Goal: Task Accomplishment & Management: Use online tool/utility

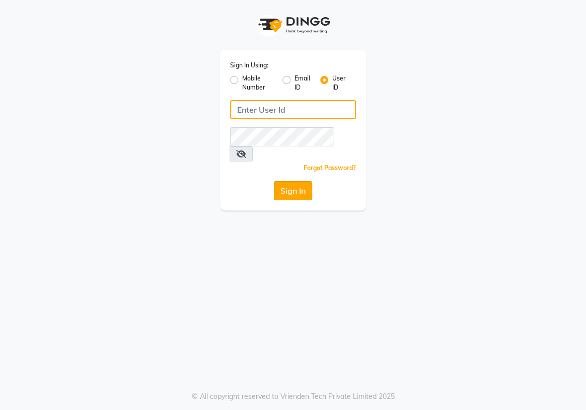
type input "e1934-25"
click at [307, 181] on button "Sign In" at bounding box center [293, 190] width 38 height 19
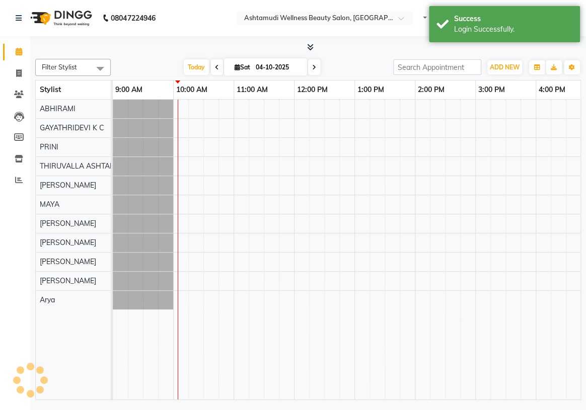
select select "en"
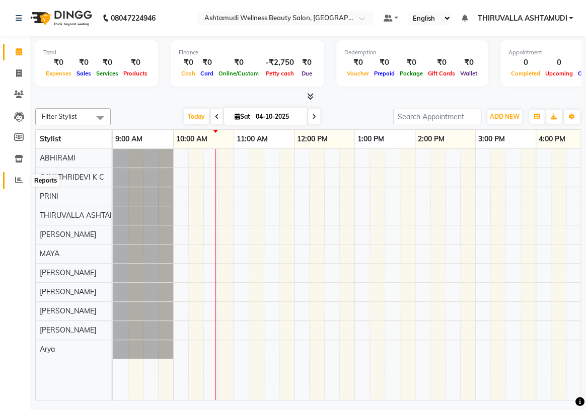
click at [19, 184] on span at bounding box center [19, 181] width 18 height 12
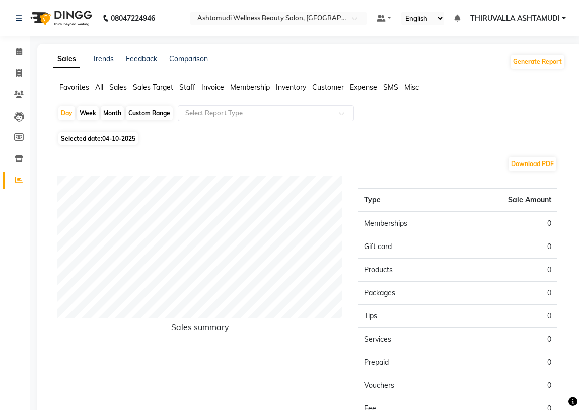
click at [114, 140] on span "04-10-2025" at bounding box center [118, 139] width 33 height 8
select select "10"
select select "2025"
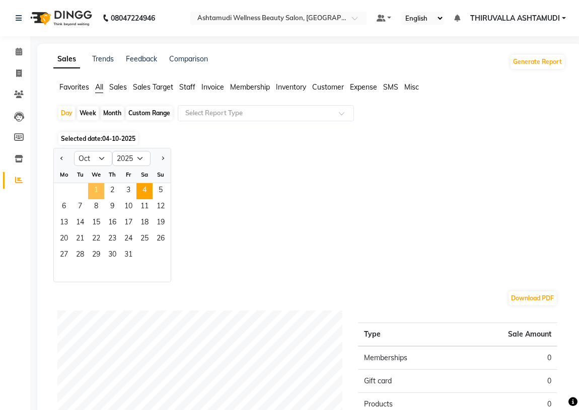
click at [98, 190] on span "1" at bounding box center [96, 191] width 16 height 16
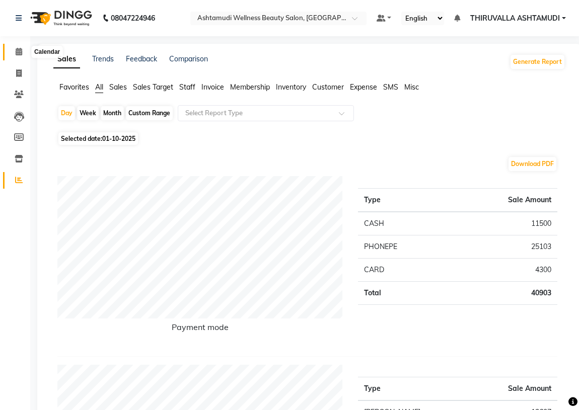
click at [23, 52] on span at bounding box center [19, 52] width 18 height 12
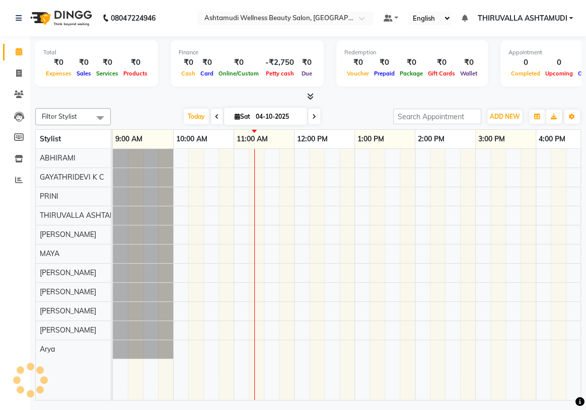
scroll to position [0, 121]
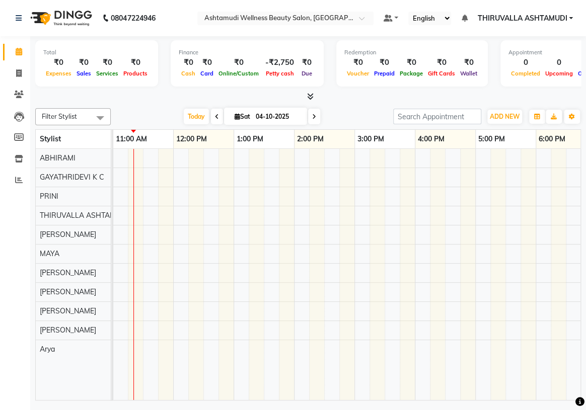
click at [216, 116] on icon at bounding box center [217, 117] width 4 height 6
type input "03-10-2025"
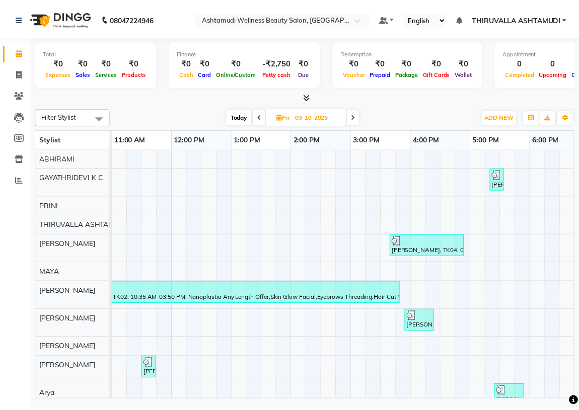
scroll to position [19, 0]
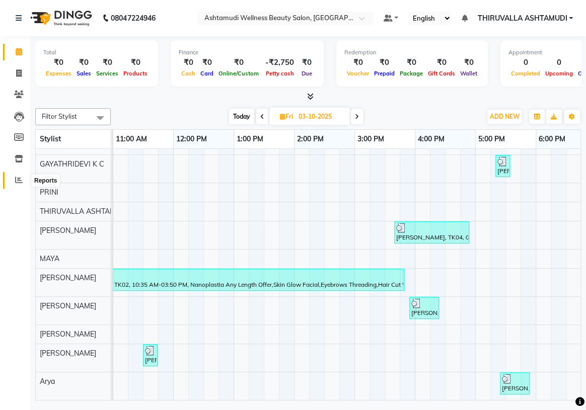
click at [17, 181] on icon at bounding box center [19, 180] width 8 height 8
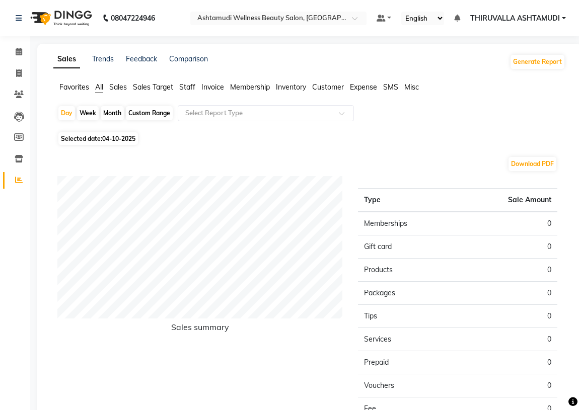
click at [114, 141] on span "04-10-2025" at bounding box center [118, 139] width 33 height 8
select select "10"
select select "2025"
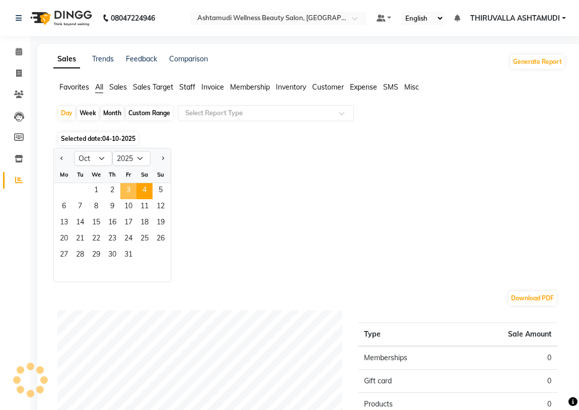
click at [131, 185] on span "3" at bounding box center [128, 191] width 16 height 16
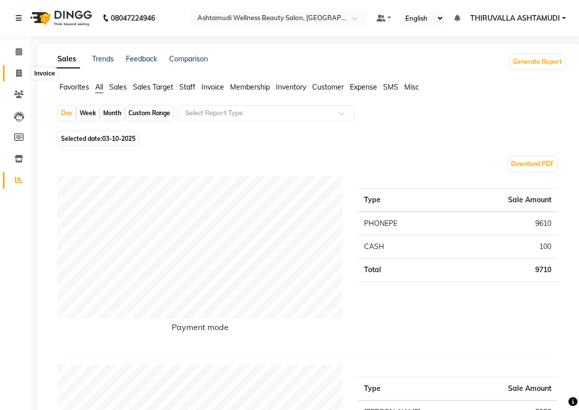
click at [17, 68] on span at bounding box center [19, 74] width 18 height 12
select select "service"
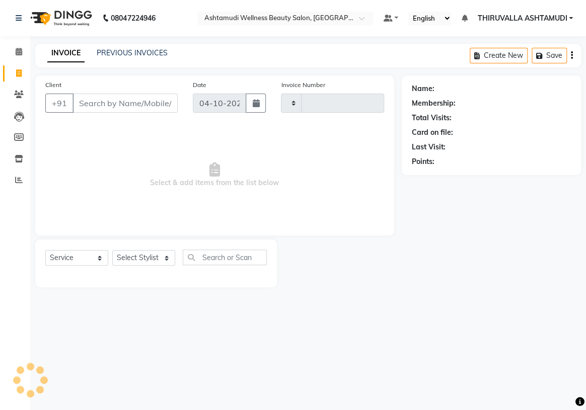
type input "1828"
select select "4634"
click at [89, 100] on input "Client" at bounding box center [124, 103] width 105 height 19
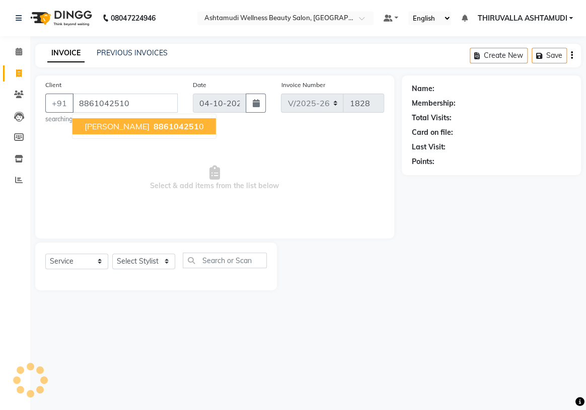
type input "8861042510"
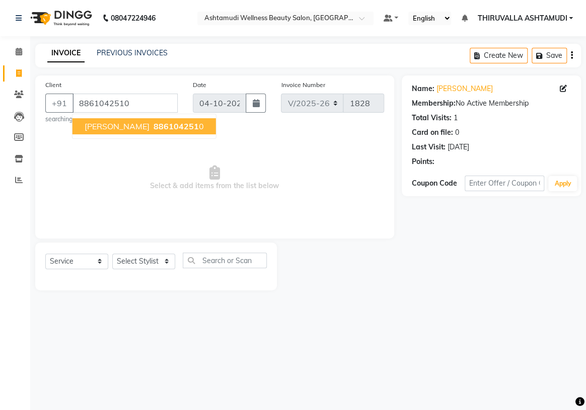
click at [113, 124] on span "SOUMYA ANN" at bounding box center [117, 126] width 65 height 10
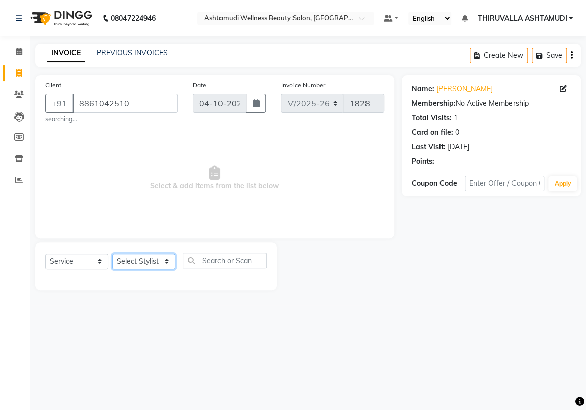
click at [137, 259] on select "Select Stylist ABHIRAMI Arya Eshani GAYATHRIDEVI K C Jisna KHEM MAYA MAYA PRINI…" at bounding box center [143, 262] width 63 height 16
select select "87761"
click at [112, 254] on select "Select Stylist ABHIRAMI [PERSON_NAME] [PERSON_NAME] [PERSON_NAME] [PERSON_NAME]…" at bounding box center [143, 262] width 63 height 16
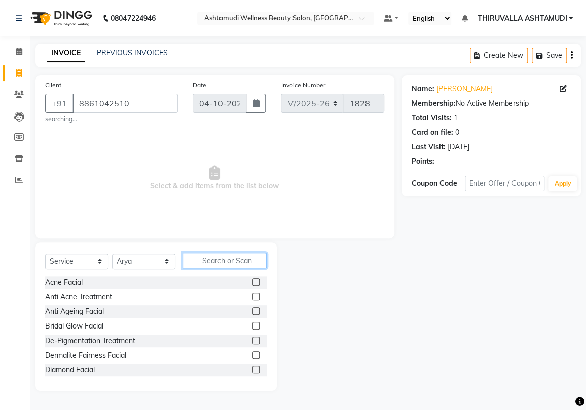
click at [207, 260] on input "text" at bounding box center [225, 261] width 84 height 16
type input "d ta"
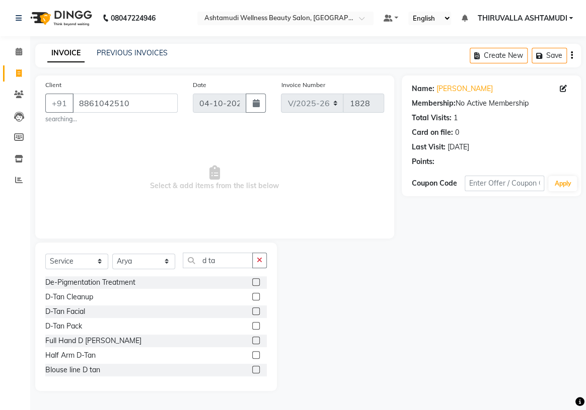
click at [252, 297] on label at bounding box center [256, 297] width 8 height 8
click at [252, 297] on input "checkbox" at bounding box center [255, 297] width 7 height 7
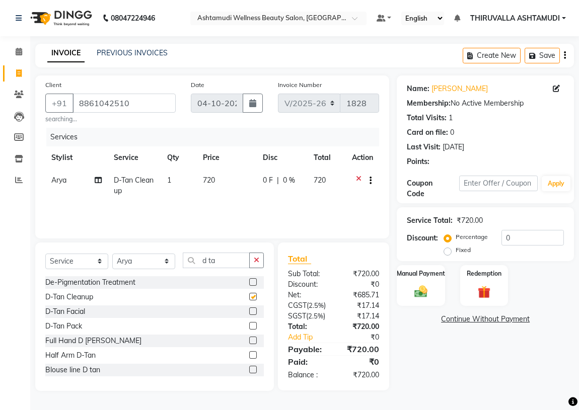
checkbox input "false"
click at [230, 260] on input "d ta" at bounding box center [216, 261] width 67 height 16
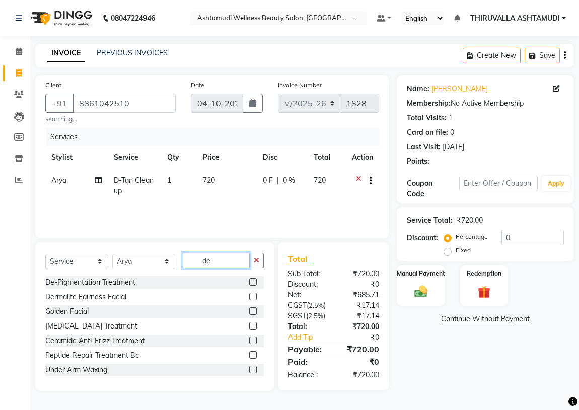
type input "d"
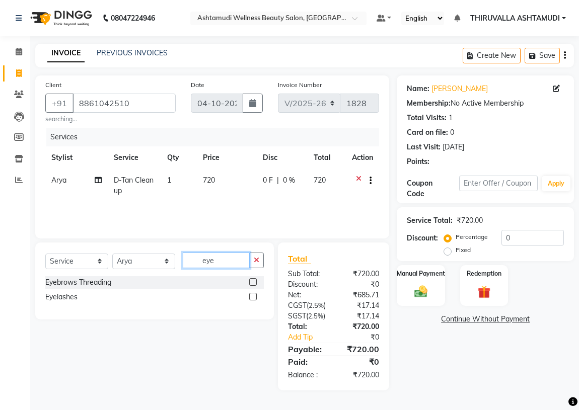
type input "eye"
click at [251, 277] on div at bounding box center [256, 282] width 15 height 13
click at [253, 282] on label at bounding box center [253, 282] width 8 height 8
click at [253, 282] on input "checkbox" at bounding box center [252, 282] width 7 height 7
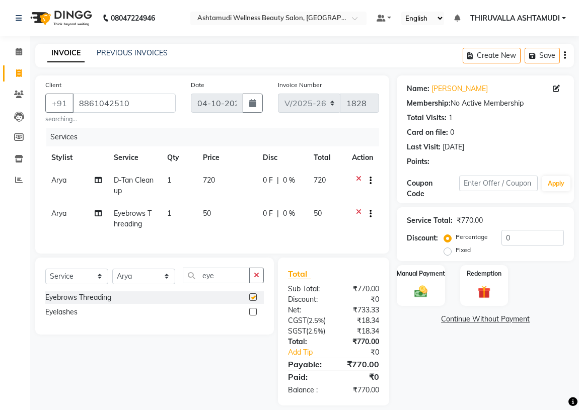
checkbox input "false"
click at [245, 283] on input "eye" at bounding box center [216, 276] width 67 height 16
type input "e"
type input "uppe"
click at [255, 301] on label at bounding box center [253, 297] width 8 height 8
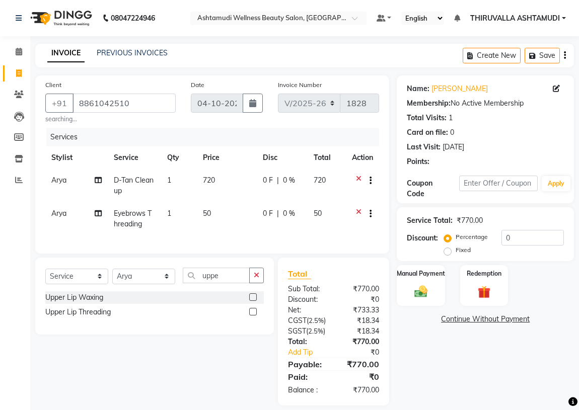
click at [255, 301] on input "checkbox" at bounding box center [252, 297] width 7 height 7
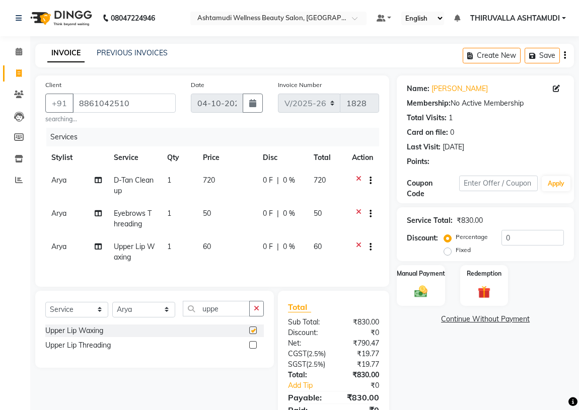
checkbox input "false"
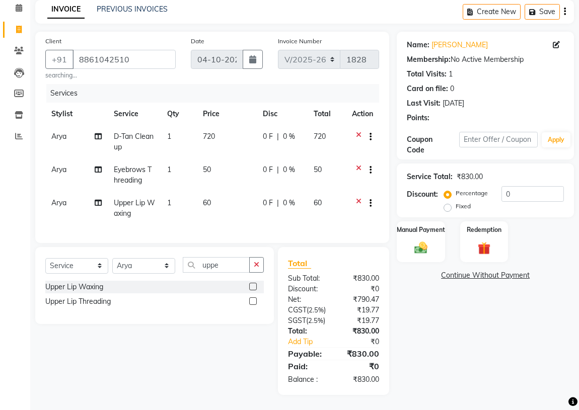
scroll to position [72, 0]
click at [421, 240] on img at bounding box center [421, 248] width 22 height 16
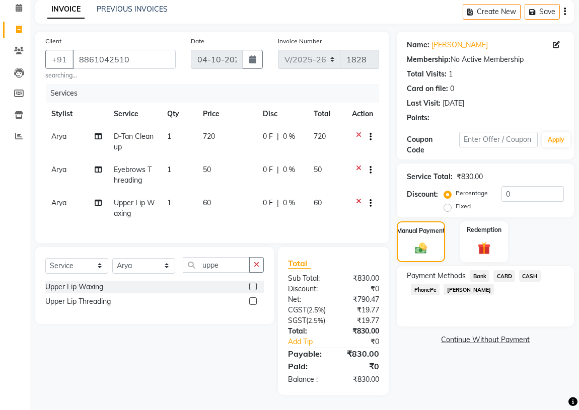
click at [502, 270] on span "CARD" at bounding box center [504, 276] width 22 height 12
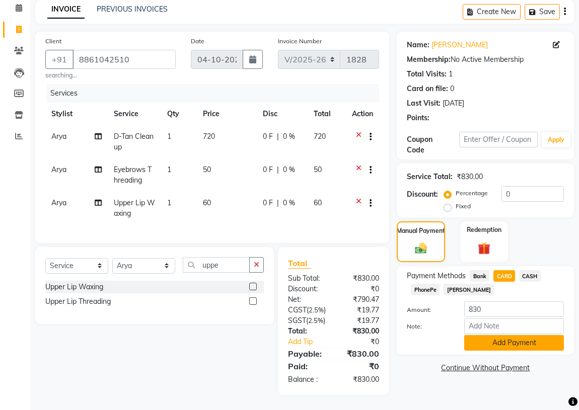
click at [488, 335] on button "Add Payment" at bounding box center [514, 343] width 100 height 16
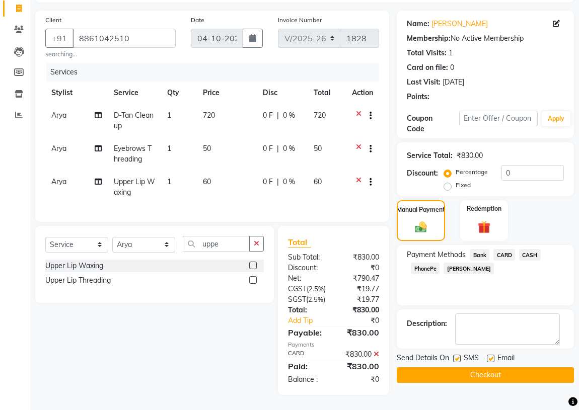
scroll to position [93, 0]
click at [502, 249] on span "CARD" at bounding box center [504, 255] width 22 height 12
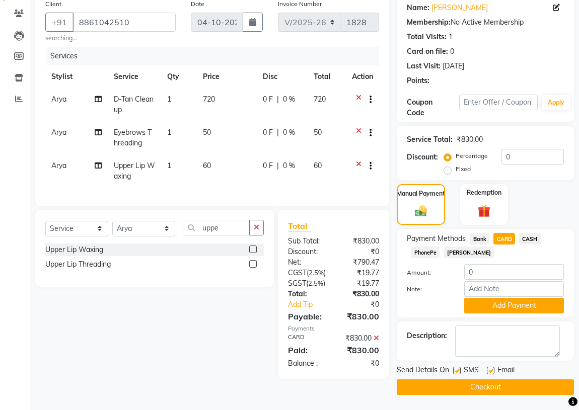
click at [476, 380] on button "Checkout" at bounding box center [485, 388] width 177 height 16
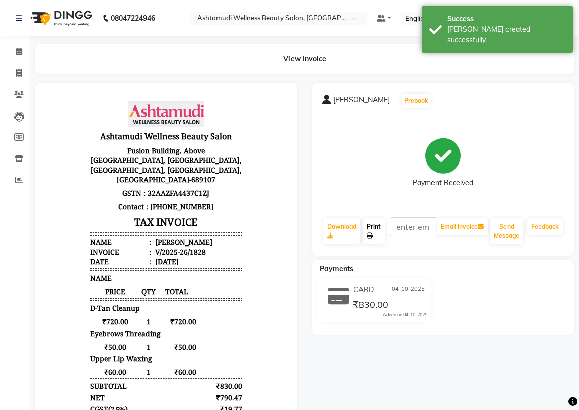
click at [374, 233] on link "Print" at bounding box center [373, 231] width 22 height 26
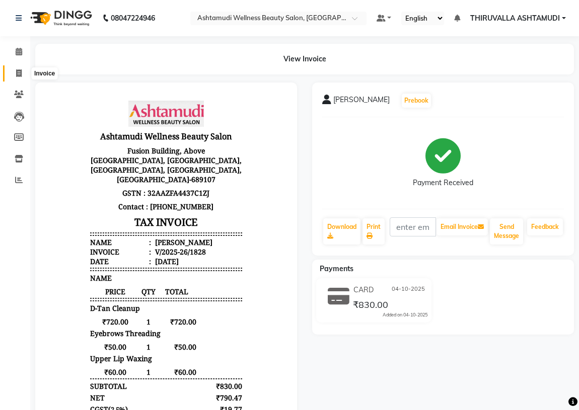
click at [16, 73] on icon at bounding box center [19, 73] width 6 height 8
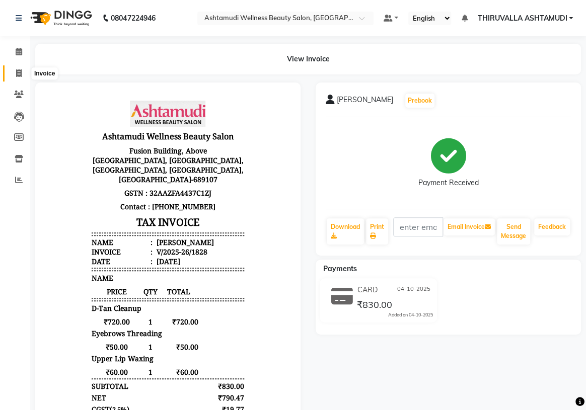
select select "service"
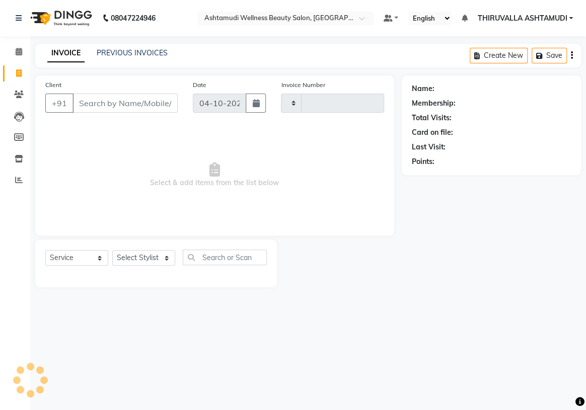
type input "1829"
select select "4634"
click at [20, 50] on icon at bounding box center [19, 52] width 7 height 8
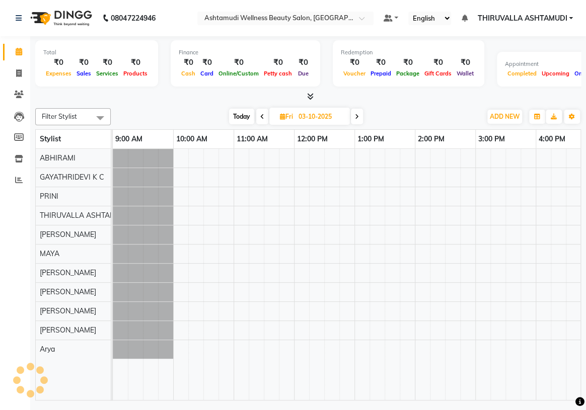
scroll to position [0, 181]
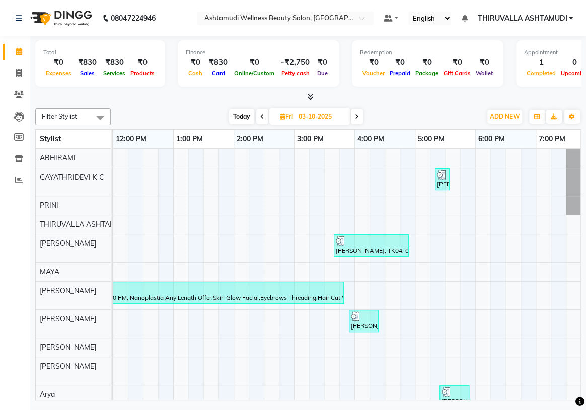
click at [238, 114] on span "Today" at bounding box center [241, 117] width 25 height 16
type input "04-10-2025"
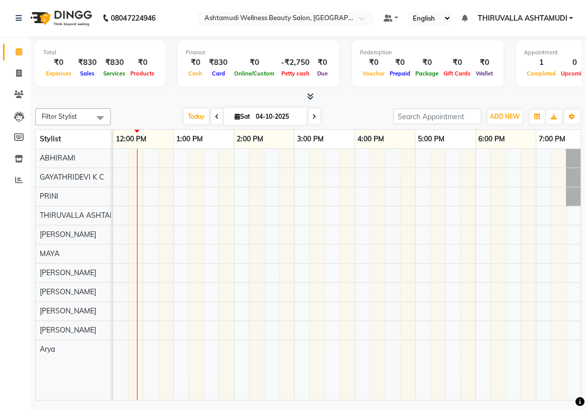
click at [17, 58] on link "Calendar" at bounding box center [15, 52] width 24 height 17
click at [20, 77] on icon at bounding box center [19, 73] width 6 height 8
select select "service"
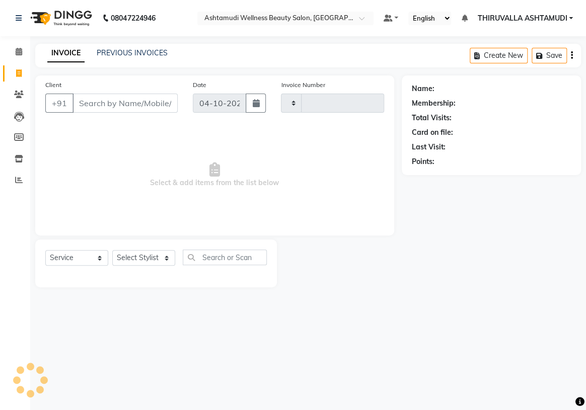
type input "1829"
select select "4634"
click at [152, 256] on select "Select Stylist" at bounding box center [143, 258] width 63 height 16
click at [112, 250] on select "Select Stylist" at bounding box center [143, 258] width 63 height 16
click at [207, 259] on input "text" at bounding box center [225, 258] width 84 height 16
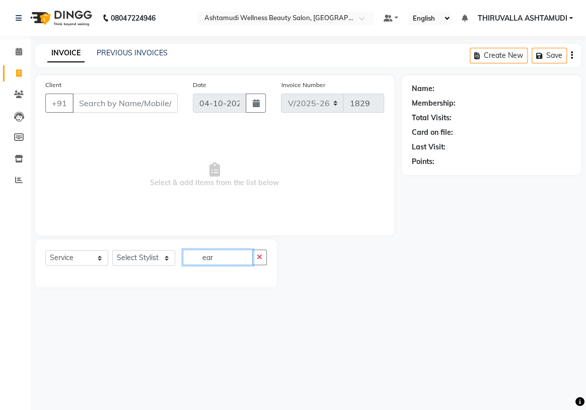
type input "ear"
click at [167, 260] on select "Select Stylist ABHIRAMI Arya Eshani GAYATHRIDEVI K C Jisna KHEM MAYA MAYA PRINI…" at bounding box center [143, 258] width 63 height 16
select select "26995"
click at [112, 250] on select "Select Stylist ABHIRAMI Arya Eshani GAYATHRIDEVI K C Jisna KHEM MAYA MAYA PRINI…" at bounding box center [143, 258] width 63 height 16
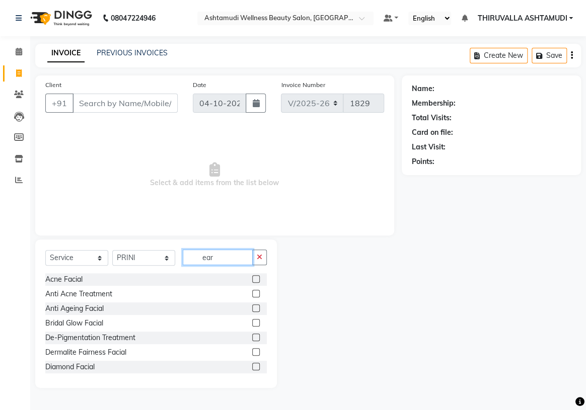
click at [217, 259] on input "ear" at bounding box center [218, 258] width 70 height 16
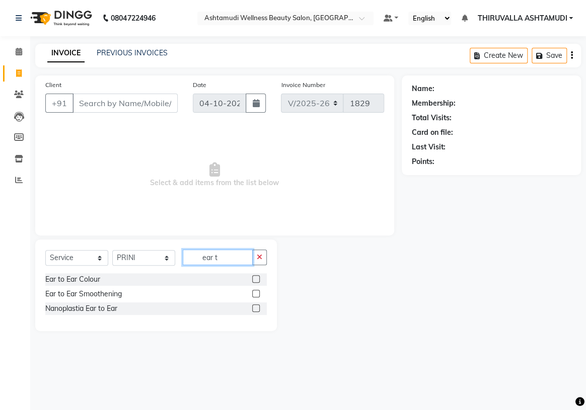
type input "ear t"
click at [255, 309] on label at bounding box center [256, 309] width 8 height 8
click at [255, 309] on input "checkbox" at bounding box center [255, 309] width 7 height 7
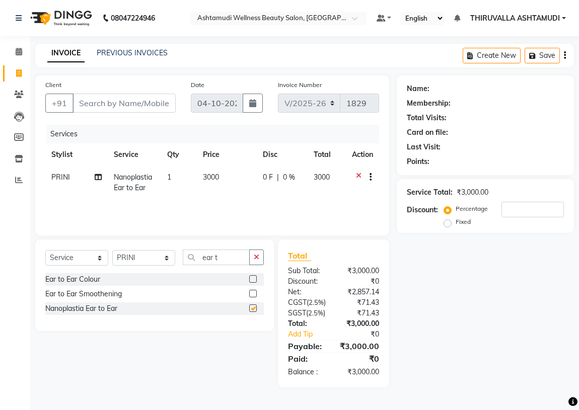
checkbox input "false"
click at [358, 176] on icon at bounding box center [359, 178] width 6 height 13
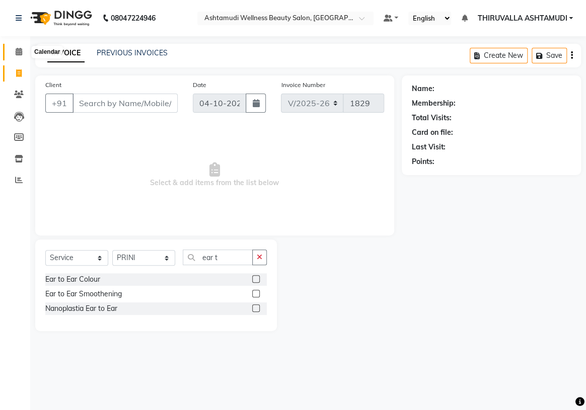
click at [22, 50] on icon at bounding box center [19, 52] width 7 height 8
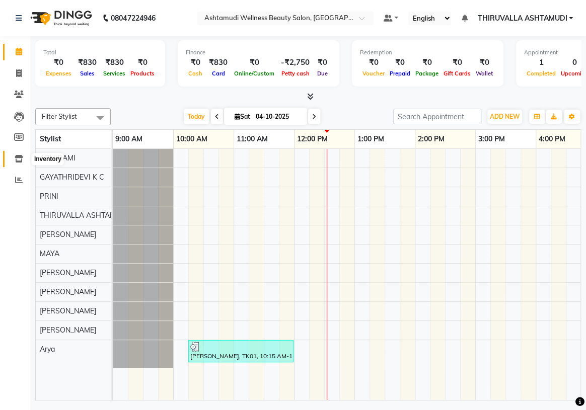
click at [20, 159] on icon at bounding box center [19, 159] width 9 height 8
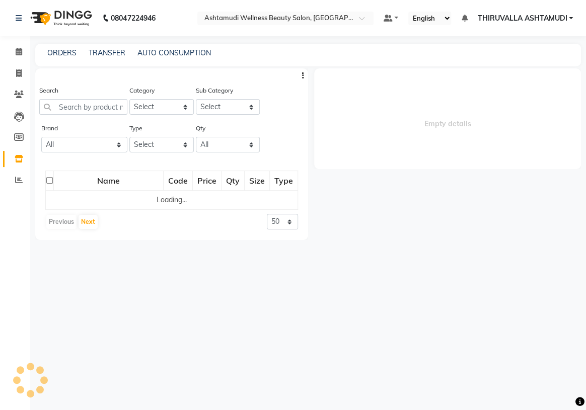
select select
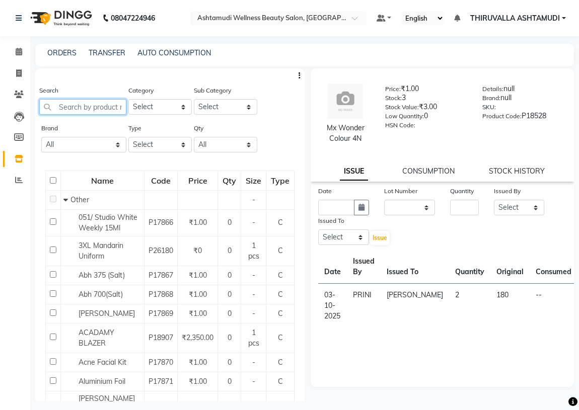
click at [88, 108] on input "text" at bounding box center [82, 107] width 87 height 16
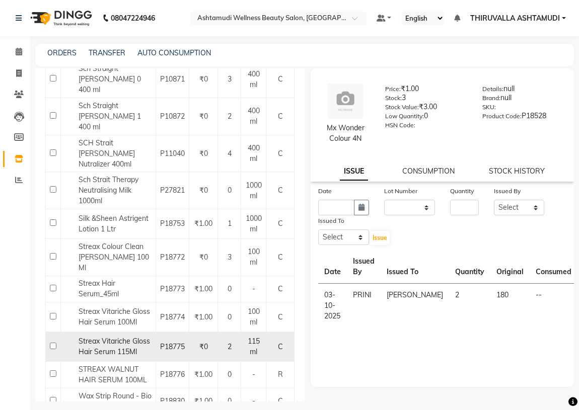
scroll to position [778, 0]
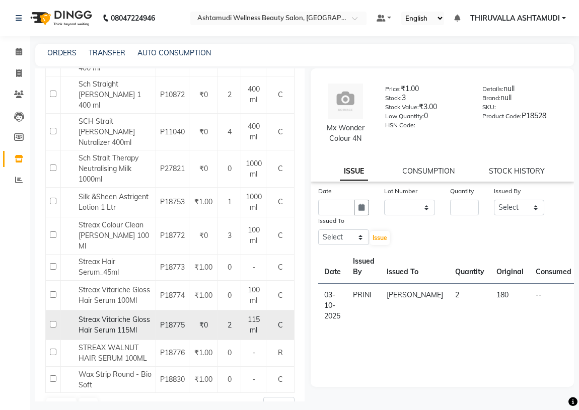
type input "str"
click at [52, 328] on input "checkbox" at bounding box center [53, 324] width 7 height 7
checkbox input "true"
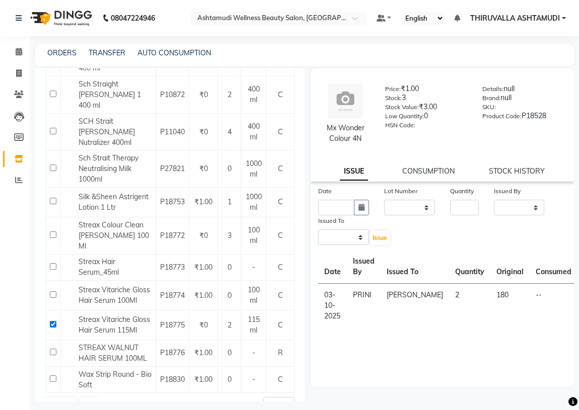
select select
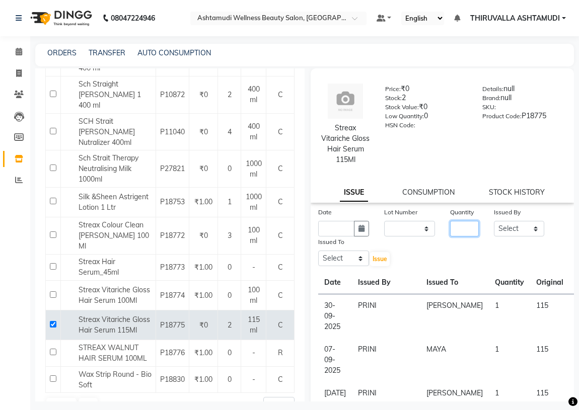
click at [457, 233] on input "number" at bounding box center [464, 229] width 29 height 16
type input "1"
click at [408, 229] on select "None" at bounding box center [409, 229] width 51 height 16
select select "0: null"
click at [384, 221] on select "None" at bounding box center [409, 229] width 51 height 16
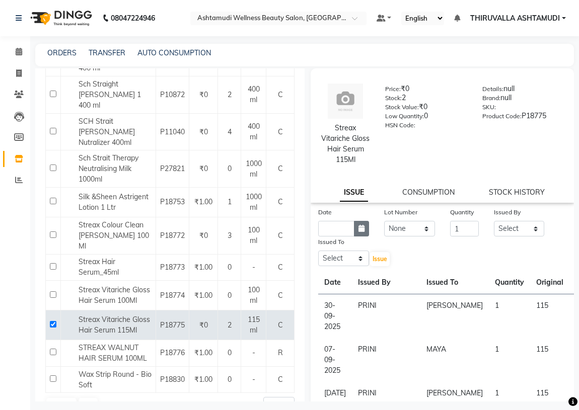
click at [358, 231] on icon "button" at bounding box center [361, 228] width 6 height 7
select select "10"
select select "2025"
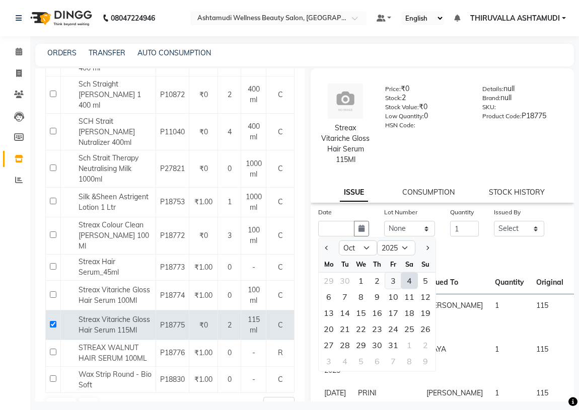
click at [395, 279] on div "3" at bounding box center [393, 281] width 16 height 16
type input "03-10-2025"
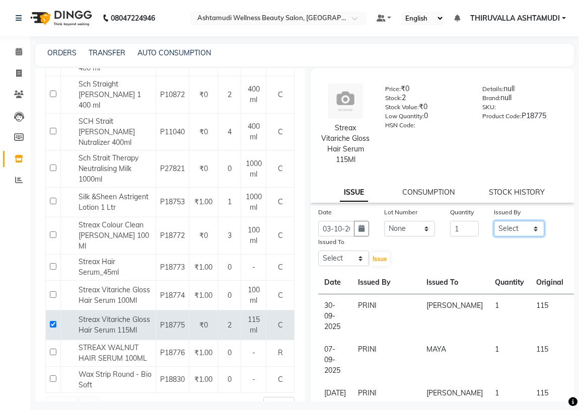
click at [522, 227] on select "Select ABHIRAMI Arya Eshani GAYATHRIDEVI K C Jisna KHEM MAYA MAYA PRINI RINA RA…" at bounding box center [519, 229] width 51 height 16
select select "26995"
click at [494, 221] on select "Select ABHIRAMI Arya Eshani GAYATHRIDEVI K C Jisna KHEM MAYA MAYA PRINI RINA RA…" at bounding box center [519, 229] width 51 height 16
click at [356, 258] on select "Select ABHIRAMI Arya Eshani GAYATHRIDEVI K C Jisna KHEM MAYA MAYA PRINI RINA RA…" at bounding box center [343, 259] width 51 height 16
select select "29016"
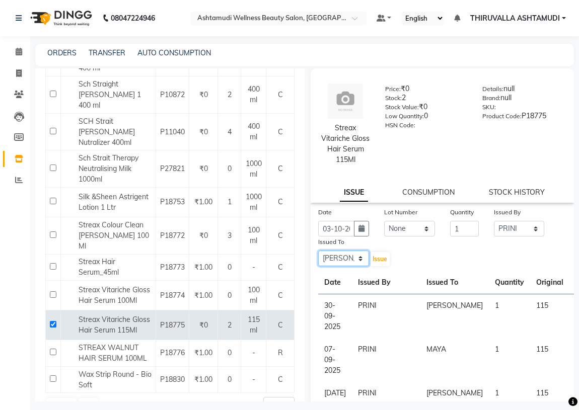
click at [318, 251] on select "Select ABHIRAMI Arya Eshani GAYATHRIDEVI K C Jisna KHEM MAYA MAYA PRINI RINA RA…" at bounding box center [343, 259] width 51 height 16
click at [378, 262] on button "Issue" at bounding box center [380, 259] width 20 height 14
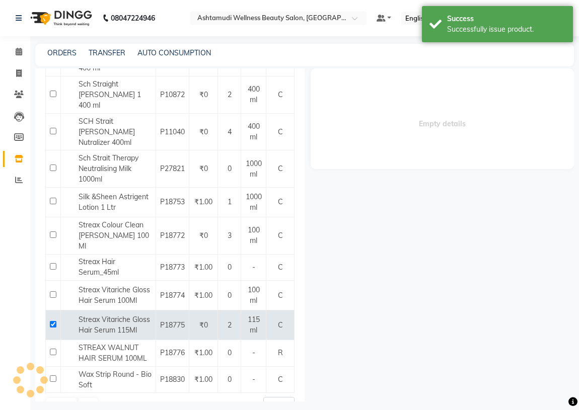
select select
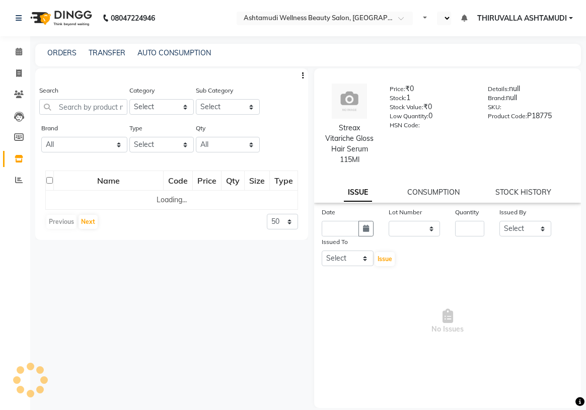
select select
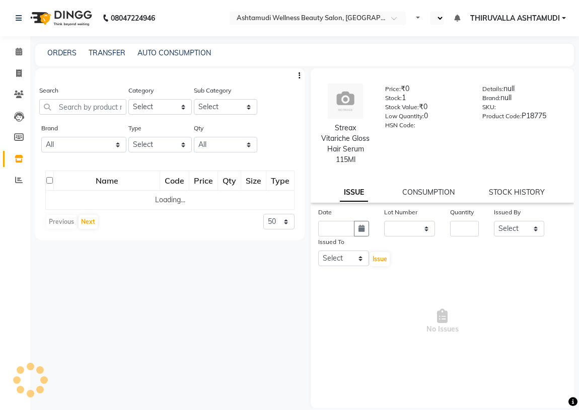
select select "en"
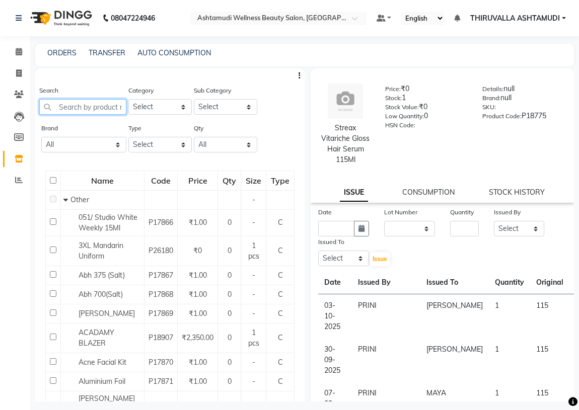
click at [96, 106] on input "text" at bounding box center [82, 107] width 87 height 16
click at [95, 104] on input "text" at bounding box center [82, 107] width 87 height 16
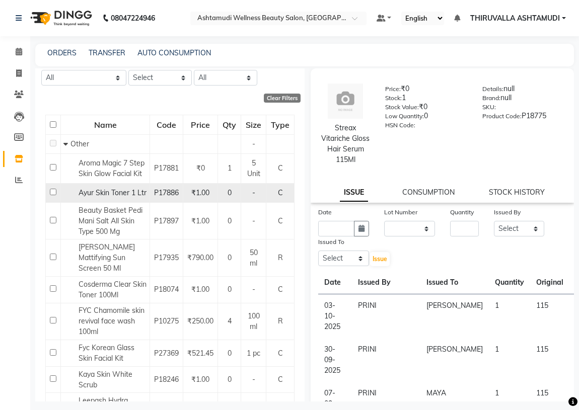
scroll to position [91, 0]
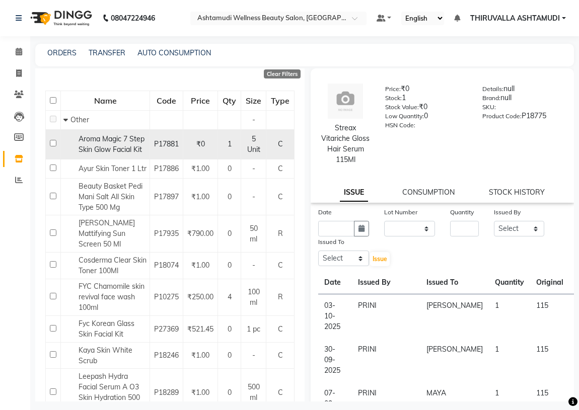
type input "skin"
drag, startPoint x: 52, startPoint y: 147, endPoint x: 71, endPoint y: 151, distance: 19.4
click at [55, 146] on input "checkbox" at bounding box center [53, 143] width 7 height 7
checkbox input "true"
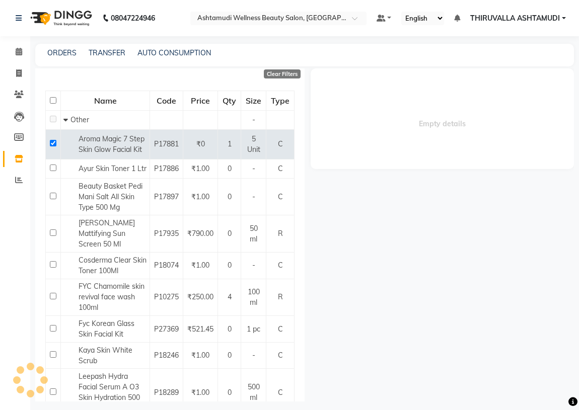
select select
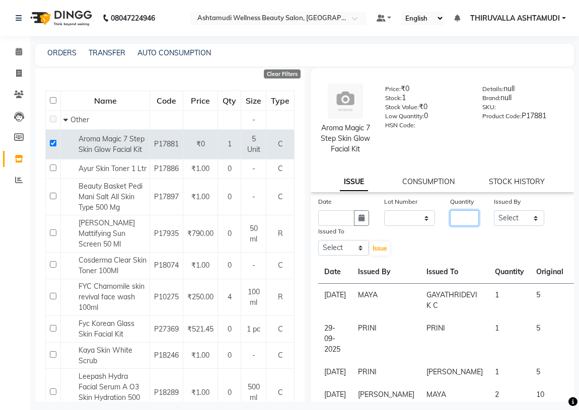
click at [452, 226] on input "number" at bounding box center [464, 218] width 29 height 16
type input "1"
click at [425, 226] on select "None" at bounding box center [409, 218] width 51 height 16
select select "0: null"
click at [384, 221] on select "None" at bounding box center [409, 218] width 51 height 16
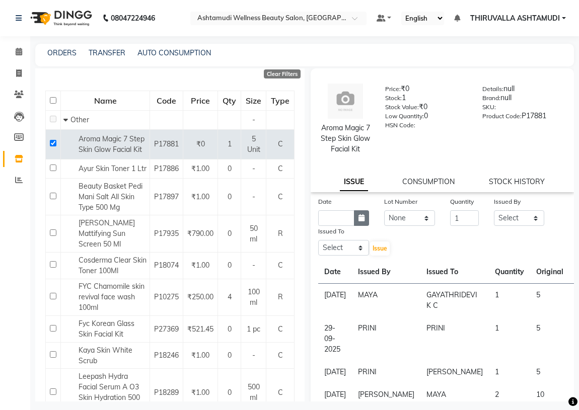
click at [355, 226] on button "button" at bounding box center [361, 218] width 15 height 16
select select "10"
select select "2025"
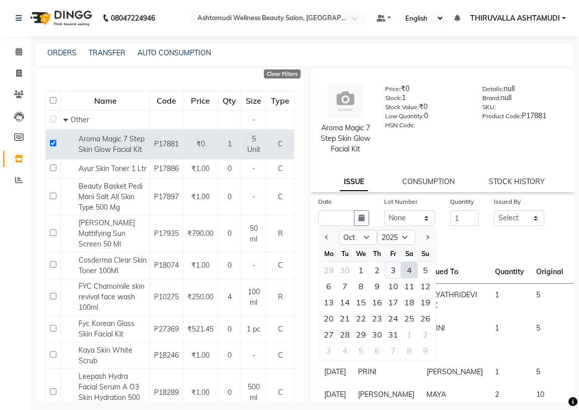
click at [392, 278] on div "3" at bounding box center [393, 270] width 16 height 16
type input "03-10-2025"
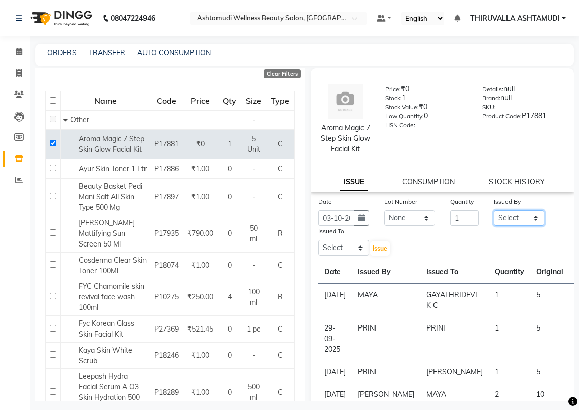
click at [529, 226] on select "Select ABHIRAMI [PERSON_NAME] [PERSON_NAME] [PERSON_NAME] [PERSON_NAME] [PERSON…" at bounding box center [519, 218] width 51 height 16
select select "26995"
click at [494, 221] on select "Select ABHIRAMI [PERSON_NAME] [PERSON_NAME] [PERSON_NAME] [PERSON_NAME] [PERSON…" at bounding box center [519, 218] width 51 height 16
click at [361, 256] on select "Select ABHIRAMI [PERSON_NAME] [PERSON_NAME] [PERSON_NAME] [PERSON_NAME] [PERSON…" at bounding box center [343, 248] width 51 height 16
select select "42901"
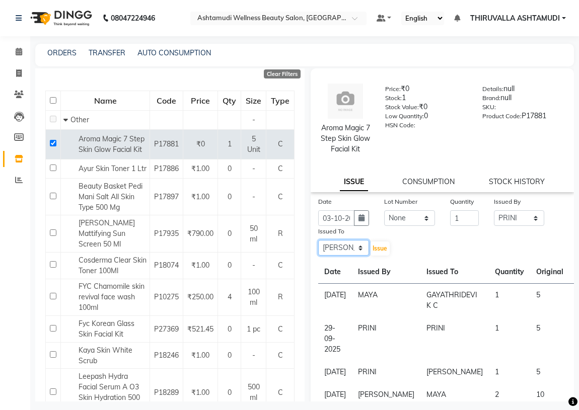
click at [318, 251] on select "Select ABHIRAMI [PERSON_NAME] [PERSON_NAME] [PERSON_NAME] [PERSON_NAME] [PERSON…" at bounding box center [343, 248] width 51 height 16
click at [377, 252] on span "Issue" at bounding box center [379, 249] width 15 height 8
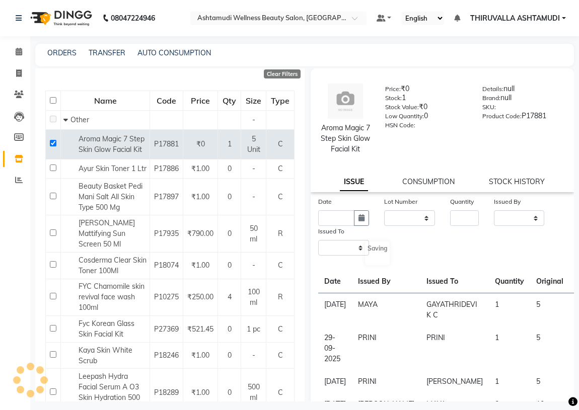
select select
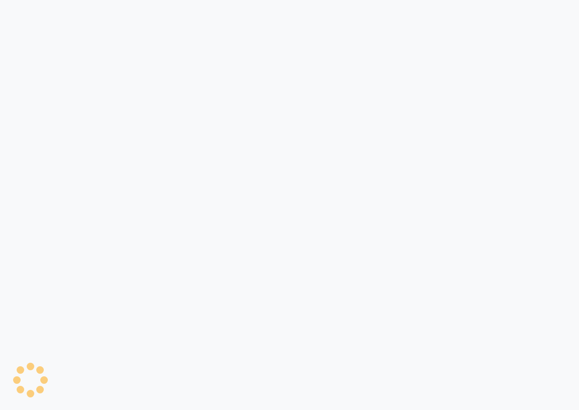
select select
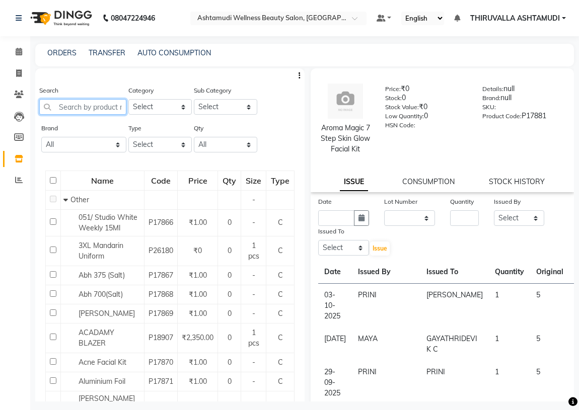
click at [85, 111] on input "text" at bounding box center [82, 107] width 87 height 16
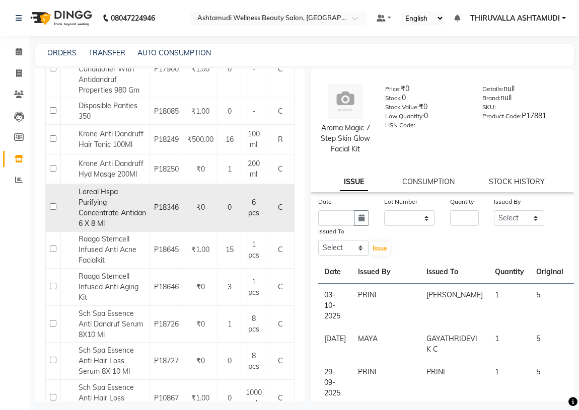
scroll to position [183, 0]
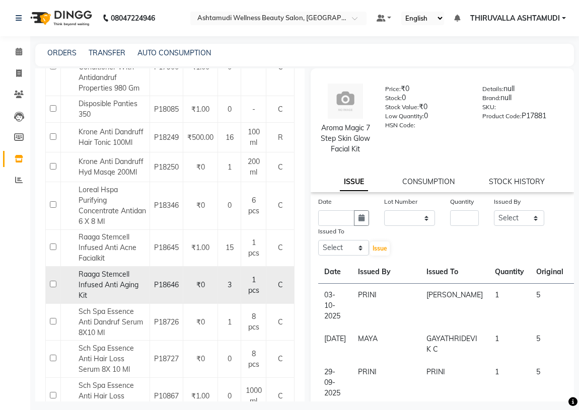
type input "anti"
click at [53, 287] on input "checkbox" at bounding box center [53, 284] width 7 height 7
checkbox input "true"
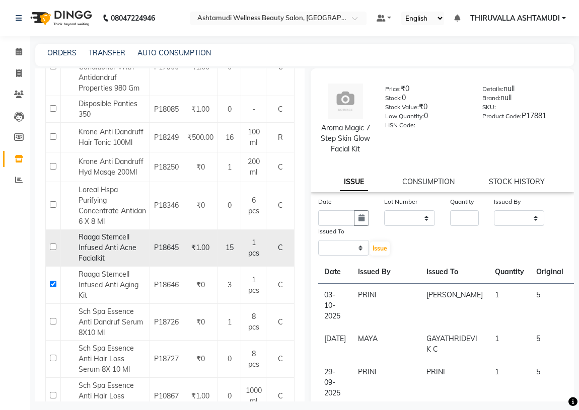
select select
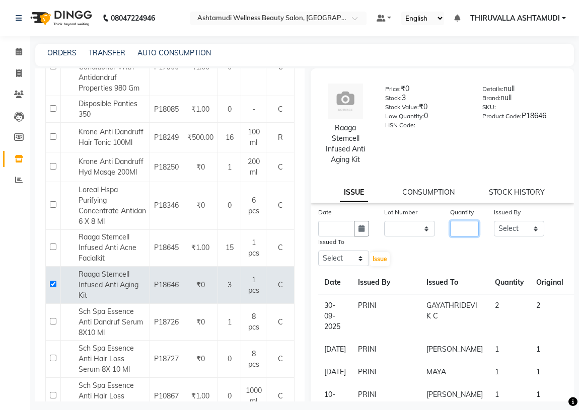
click at [461, 236] on input "number" at bounding box center [464, 229] width 29 height 16
type input "1"
click at [425, 226] on select "None" at bounding box center [409, 229] width 51 height 16
select select "0: null"
click at [384, 221] on select "None" at bounding box center [409, 229] width 51 height 16
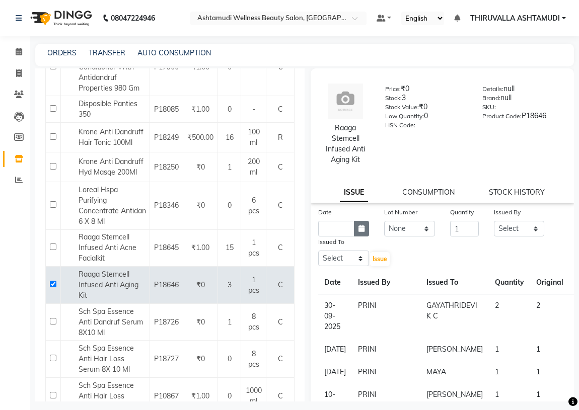
click at [361, 228] on icon "button" at bounding box center [361, 228] width 6 height 7
select select "10"
select select "2025"
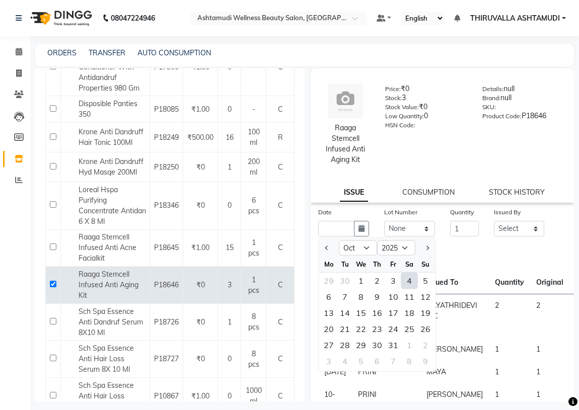
click at [380, 281] on div "2" at bounding box center [377, 281] width 16 height 16
type input "02-10-2025"
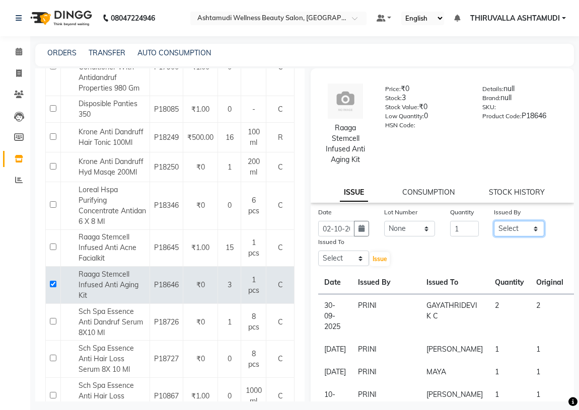
drag, startPoint x: 534, startPoint y: 228, endPoint x: 531, endPoint y: 236, distance: 8.6
click at [534, 230] on select "Select ABHIRAMI Arya Eshani GAYATHRIDEVI K C Jisna KHEM MAYA MAYA PRINI RINA RA…" at bounding box center [519, 229] width 51 height 16
select select "26995"
click at [494, 221] on select "Select ABHIRAMI Arya Eshani GAYATHRIDEVI K C Jisna KHEM MAYA MAYA PRINI RINA RA…" at bounding box center [519, 229] width 51 height 16
click at [359, 262] on select "Select ABHIRAMI Arya Eshani GAYATHRIDEVI K C Jisna KHEM MAYA MAYA PRINI RINA RA…" at bounding box center [343, 259] width 51 height 16
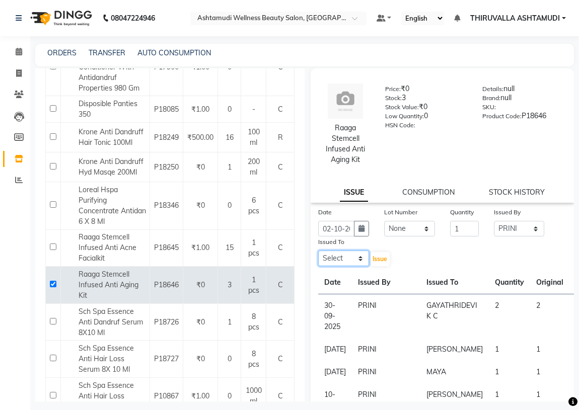
click at [359, 262] on select "Select ABHIRAMI Arya Eshani GAYATHRIDEVI K C Jisna KHEM MAYA MAYA PRINI RINA RA…" at bounding box center [343, 259] width 51 height 16
click at [356, 259] on select "Select ABHIRAMI Arya Eshani GAYATHRIDEVI K C Jisna KHEM MAYA MAYA PRINI RINA RA…" at bounding box center [343, 259] width 51 height 16
select select "60487"
click at [318, 251] on select "Select ABHIRAMI Arya Eshani GAYATHRIDEVI K C Jisna KHEM MAYA MAYA PRINI RINA RA…" at bounding box center [343, 259] width 51 height 16
click at [376, 258] on span "Issue" at bounding box center [379, 259] width 15 height 8
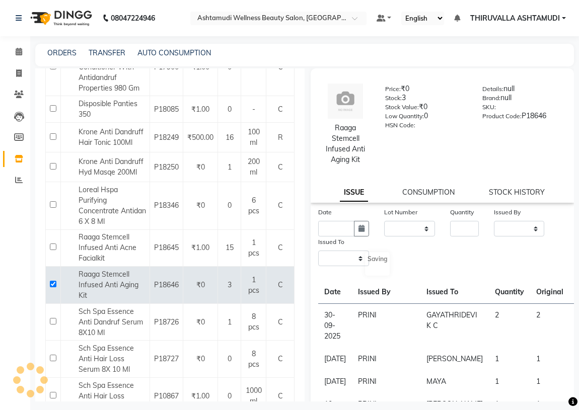
select select
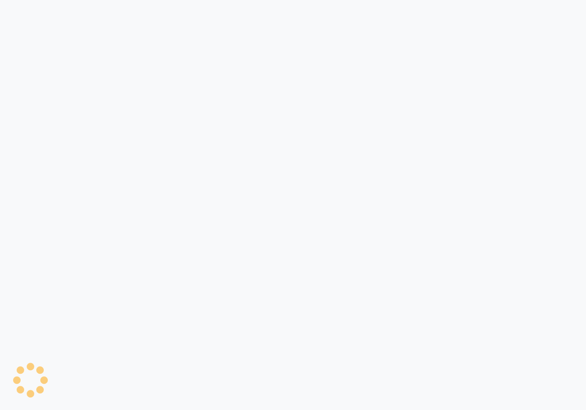
select select
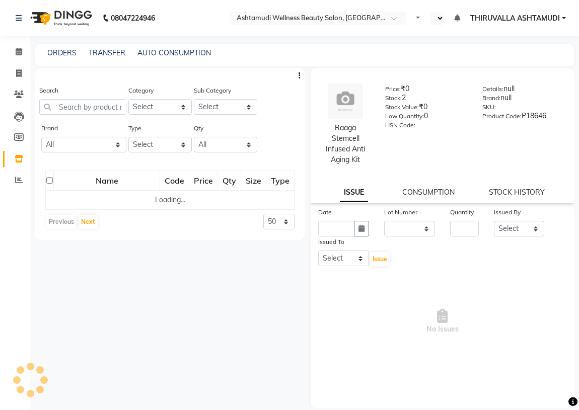
select select "en"
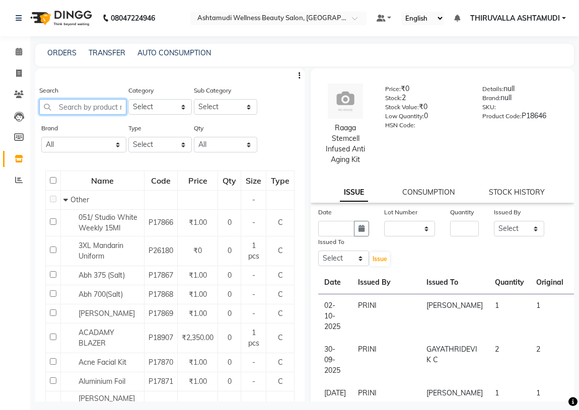
click at [107, 101] on input "text" at bounding box center [82, 107] width 87 height 16
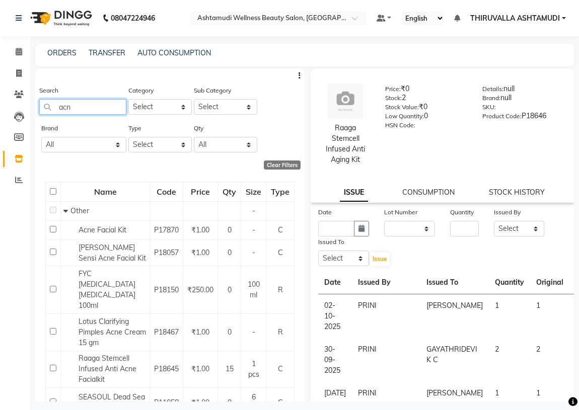
click at [74, 110] on input "acn" at bounding box center [82, 107] width 87 height 16
drag, startPoint x: 74, startPoint y: 110, endPoint x: 45, endPoint y: 110, distance: 28.7
click at [45, 110] on input "acn" at bounding box center [82, 107] width 87 height 16
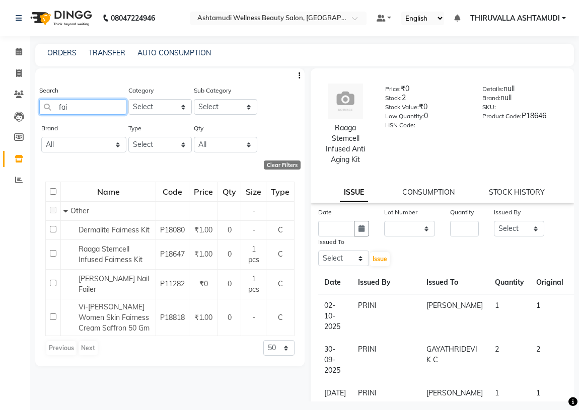
click at [89, 101] on input "fai" at bounding box center [82, 107] width 87 height 16
type input "f"
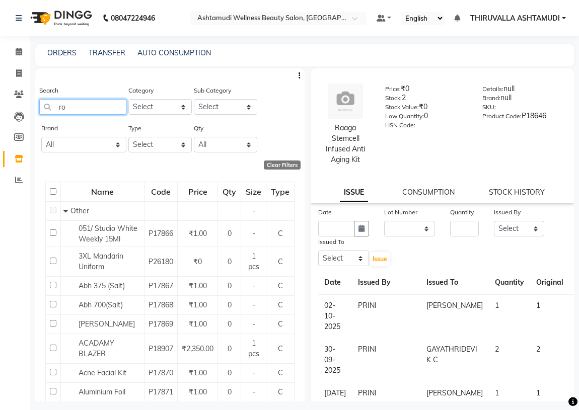
type input "row"
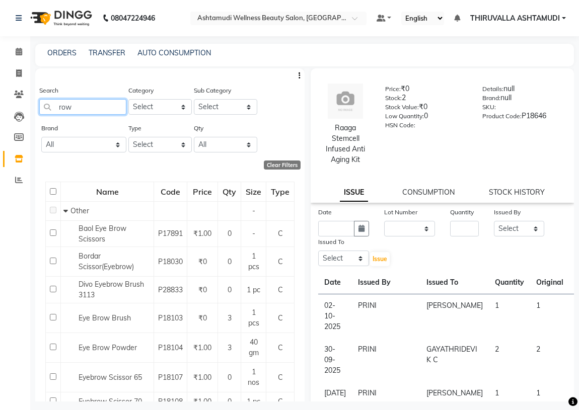
drag, startPoint x: 87, startPoint y: 108, endPoint x: 58, endPoint y: 109, distance: 28.2
click at [58, 109] on input "row" at bounding box center [82, 107] width 87 height 16
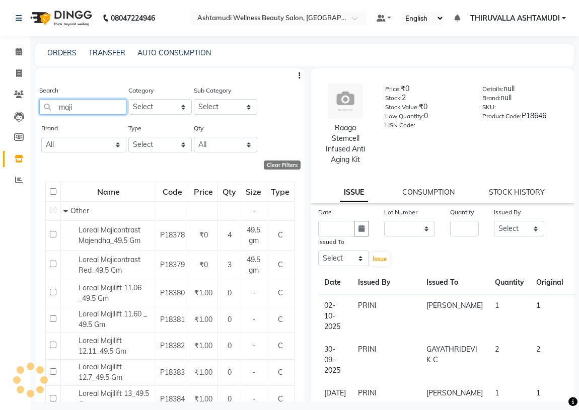
type input "maji"
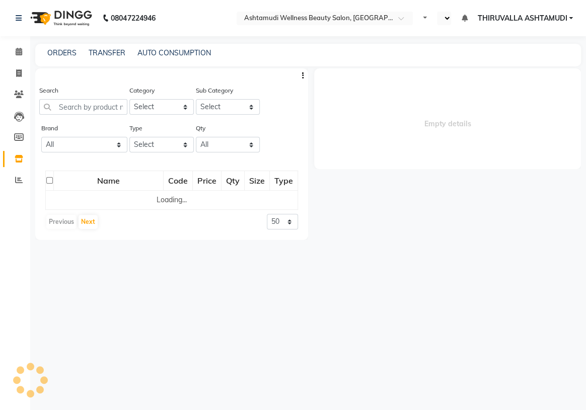
select select "en"
select select
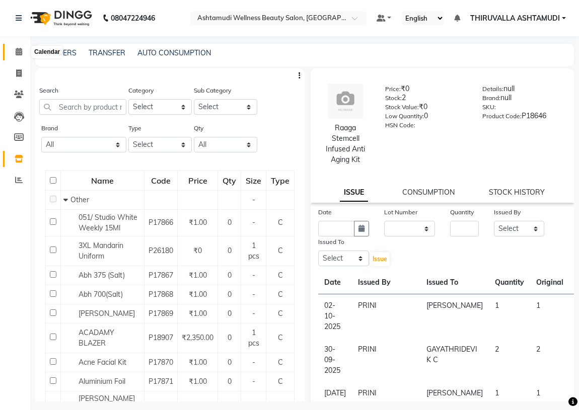
click at [20, 54] on icon at bounding box center [19, 52] width 7 height 8
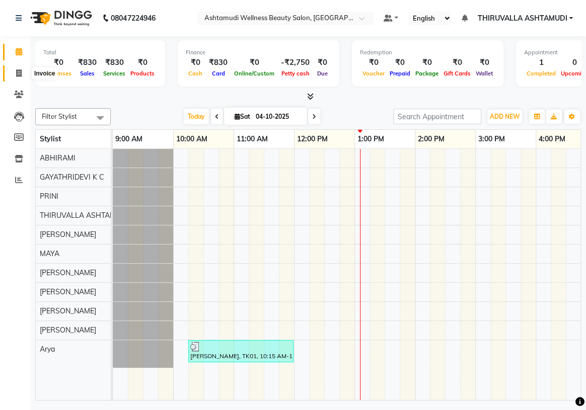
click at [17, 70] on icon at bounding box center [19, 73] width 6 height 8
select select "service"
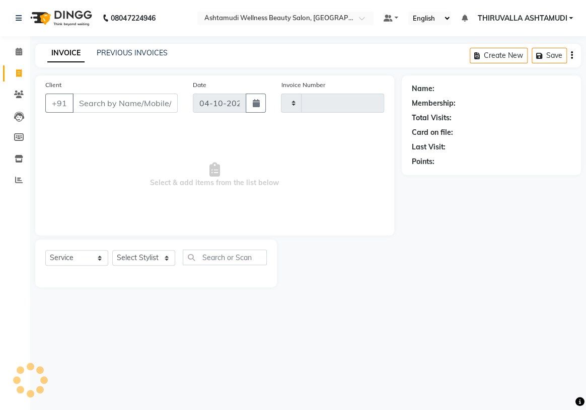
type input "1829"
select select "4634"
click at [164, 260] on select "Select Stylist" at bounding box center [143, 258] width 63 height 16
click at [112, 250] on select "Select Stylist" at bounding box center [143, 258] width 63 height 16
click at [214, 263] on input "text" at bounding box center [225, 258] width 84 height 16
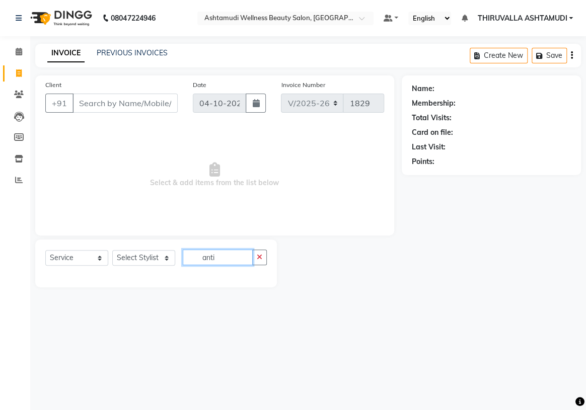
drag, startPoint x: 238, startPoint y: 260, endPoint x: 249, endPoint y: 260, distance: 11.1
click at [239, 260] on input "anti" at bounding box center [218, 258] width 70 height 16
type input "anti"
click at [261, 260] on icon "button" at bounding box center [260, 257] width 6 height 7
click at [99, 261] on select "Select Service Product Membership Package Voucher Prepaid Gift Card" at bounding box center [76, 258] width 63 height 16
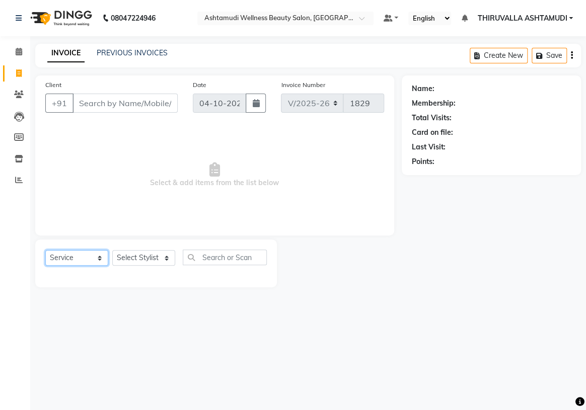
click at [45, 250] on select "Select Service Product Membership Package Voucher Prepaid Gift Card" at bounding box center [76, 258] width 63 height 16
click at [153, 261] on select "Select Stylist ABHIRAMI Arya Eshani GAYATHRIDEVI K C Jisna KHEM MAYA MAYA PRINI…" at bounding box center [143, 258] width 63 height 16
select select "29016"
click at [112, 250] on select "Select Stylist ABHIRAMI Arya Eshani GAYATHRIDEVI K C Jisna KHEM MAYA MAYA PRINI…" at bounding box center [143, 258] width 63 height 16
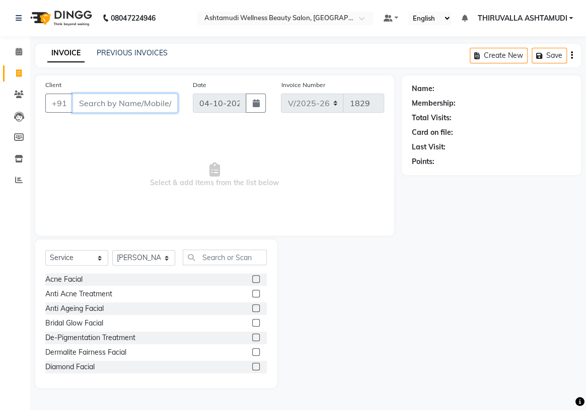
click at [119, 106] on input "Client" at bounding box center [124, 103] width 105 height 19
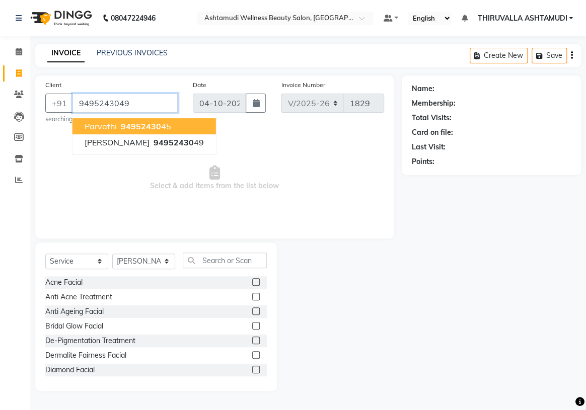
type input "9495243049"
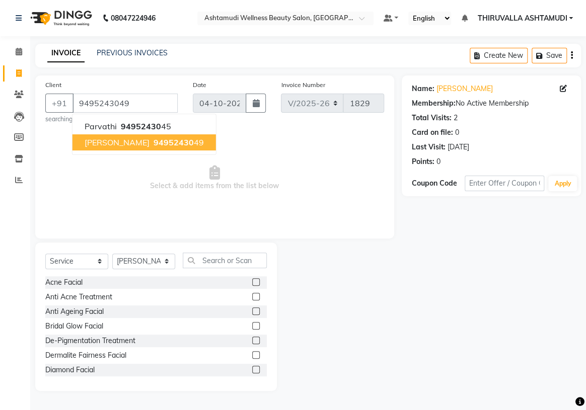
click at [154, 145] on span "94952430" at bounding box center [174, 142] width 40 height 10
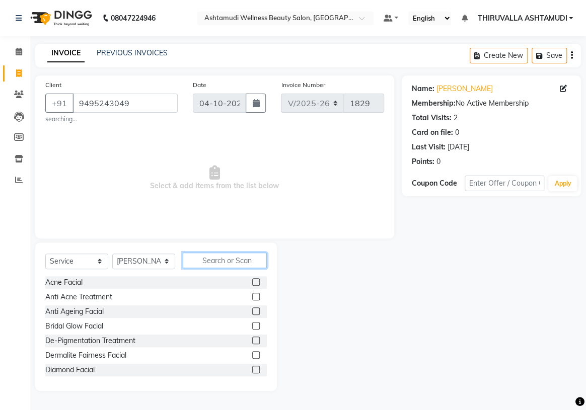
click at [216, 265] on input "text" at bounding box center [225, 261] width 84 height 16
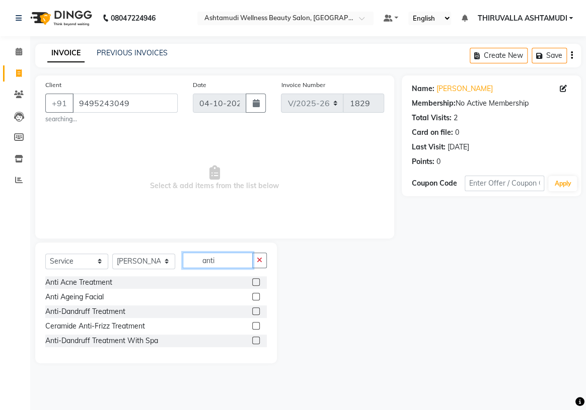
type input "anti"
click at [256, 337] on label at bounding box center [256, 341] width 8 height 8
click at [256, 338] on input "checkbox" at bounding box center [255, 341] width 7 height 7
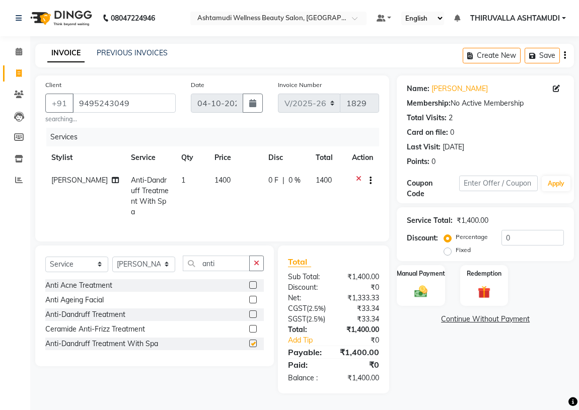
checkbox input "false"
drag, startPoint x: 227, startPoint y: 255, endPoint x: 192, endPoint y: 258, distance: 34.8
click at [192, 258] on input "anti" at bounding box center [216, 264] width 67 height 16
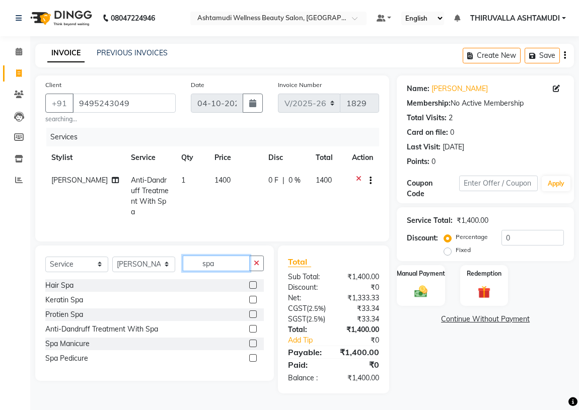
type input "spa"
click at [251, 355] on label at bounding box center [253, 358] width 8 height 8
click at [251, 355] on input "checkbox" at bounding box center [252, 358] width 7 height 7
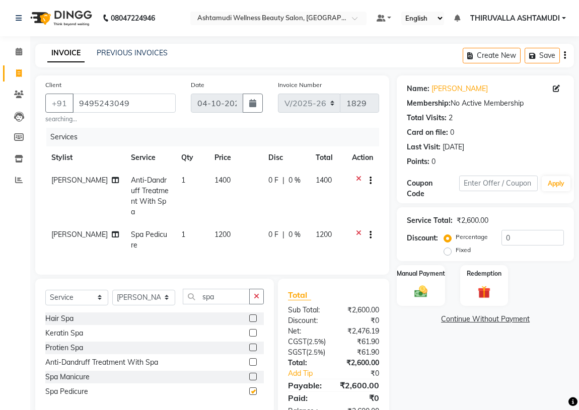
checkbox input "false"
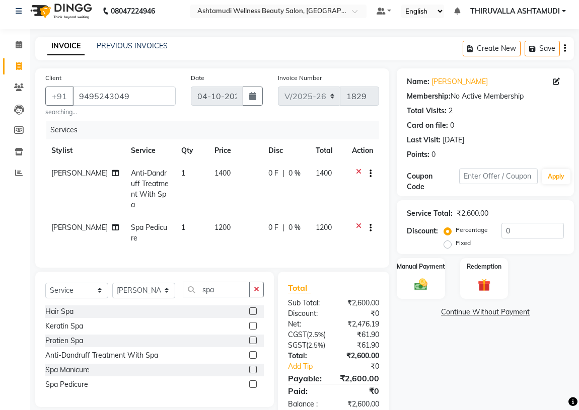
scroll to position [49, 0]
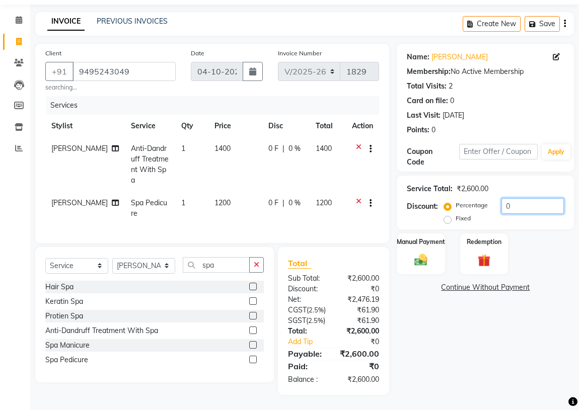
drag, startPoint x: 533, startPoint y: 185, endPoint x: 463, endPoint y: 195, distance: 70.8
click at [463, 198] on div "Percentage Fixed 0" at bounding box center [505, 211] width 118 height 27
drag, startPoint x: 510, startPoint y: 402, endPoint x: 501, endPoint y: 393, distance: 12.5
click at [509, 402] on main "INVOICE PREVIOUS INVOICES Create New Save Client +91 9495243049 searching... Da…" at bounding box center [304, 211] width 549 height 398
click at [541, 198] on input "0" at bounding box center [532, 206] width 62 height 16
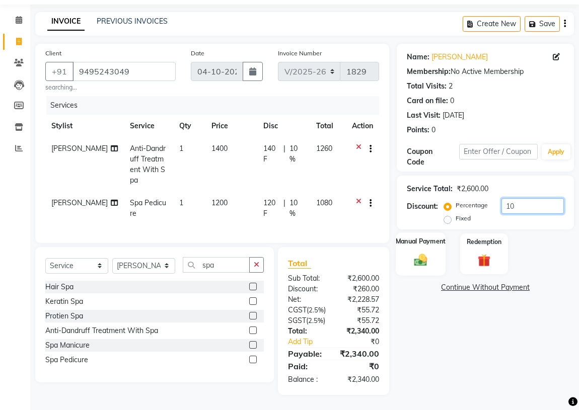
type input "10"
click at [413, 252] on img at bounding box center [421, 260] width 22 height 16
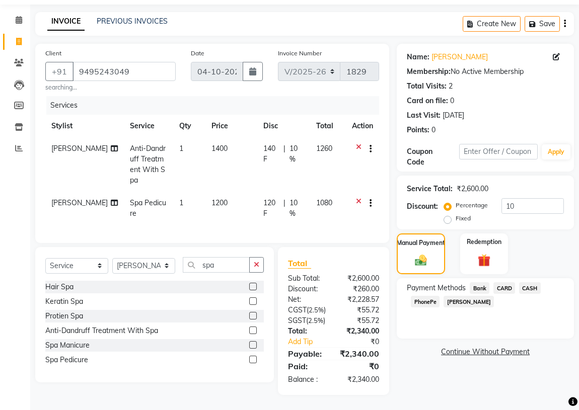
click at [506, 282] on span "CARD" at bounding box center [504, 288] width 22 height 12
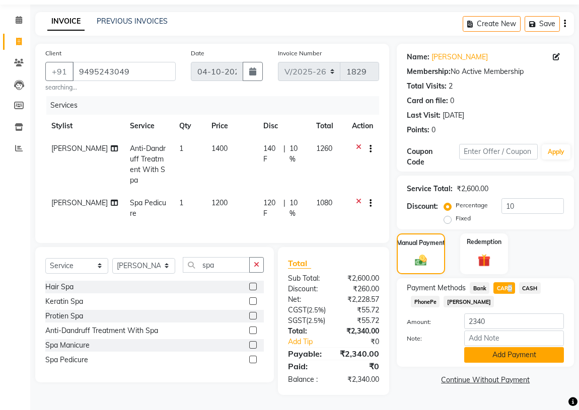
click at [499, 347] on button "Add Payment" at bounding box center [514, 355] width 100 height 16
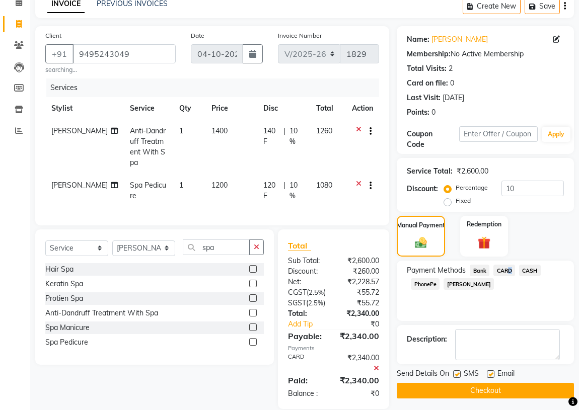
click at [509, 396] on button "Checkout" at bounding box center [485, 391] width 177 height 16
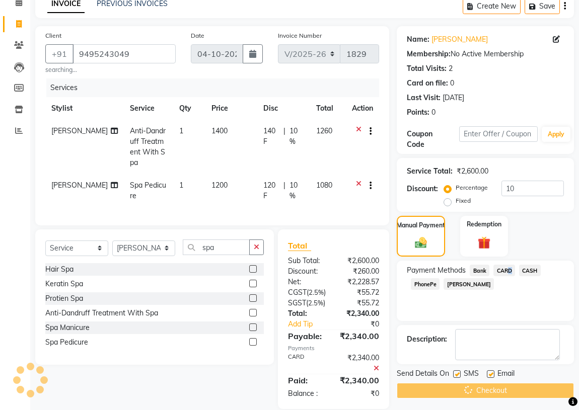
scroll to position [81, 0]
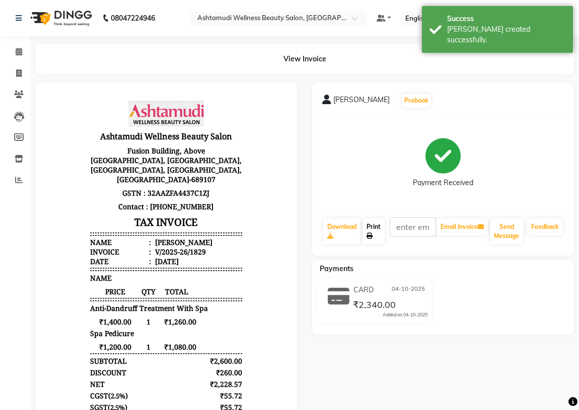
click at [375, 234] on link "Print" at bounding box center [373, 231] width 22 height 26
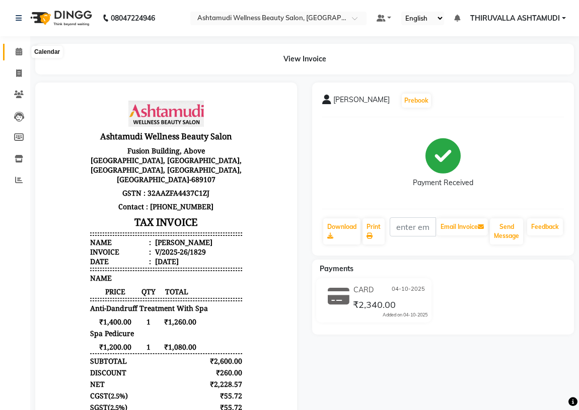
click at [21, 53] on icon at bounding box center [19, 52] width 7 height 8
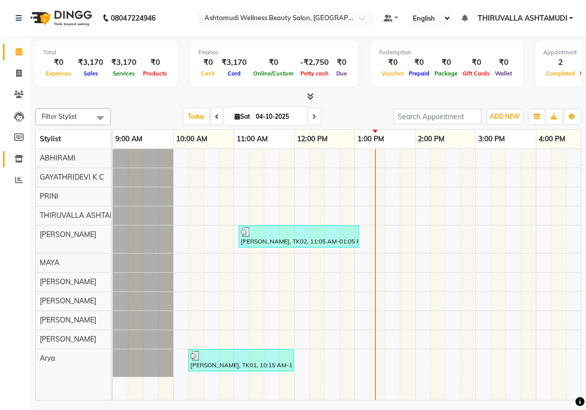
click at [20, 161] on icon at bounding box center [19, 159] width 9 height 8
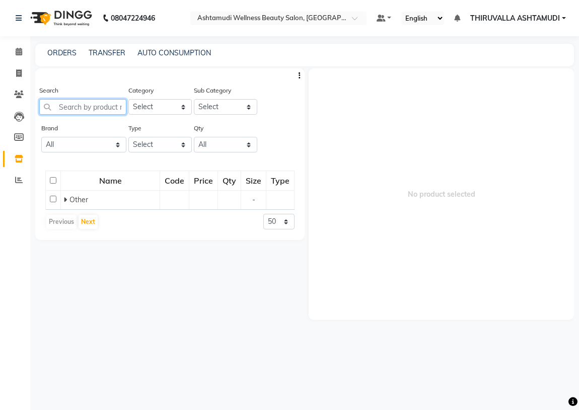
click at [110, 109] on input "text" at bounding box center [82, 107] width 87 height 16
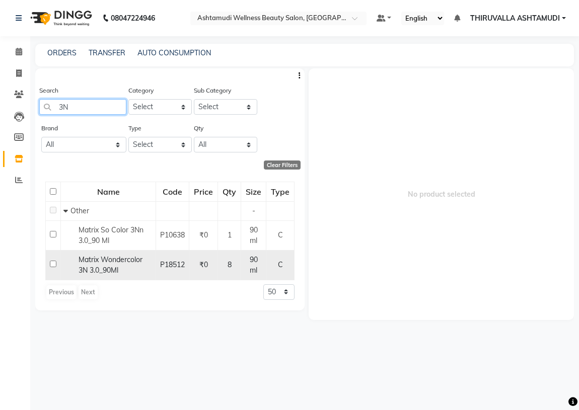
type input "3N"
click at [51, 266] on input "checkbox" at bounding box center [53, 264] width 7 height 7
checkbox input "true"
select select
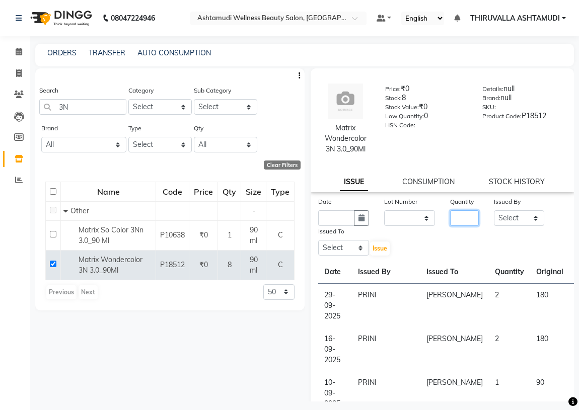
click at [463, 219] on input "number" at bounding box center [464, 218] width 29 height 16
type input "1"
click at [423, 217] on select "None" at bounding box center [409, 218] width 51 height 16
select select "0: null"
click at [384, 210] on select "None" at bounding box center [409, 218] width 51 height 16
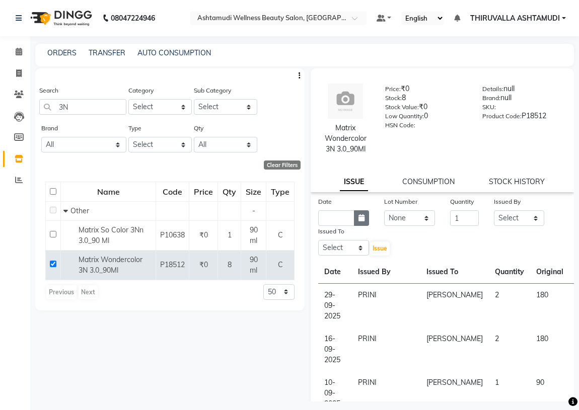
click at [358, 221] on icon "button" at bounding box center [361, 217] width 6 height 7
select select "10"
select select "2025"
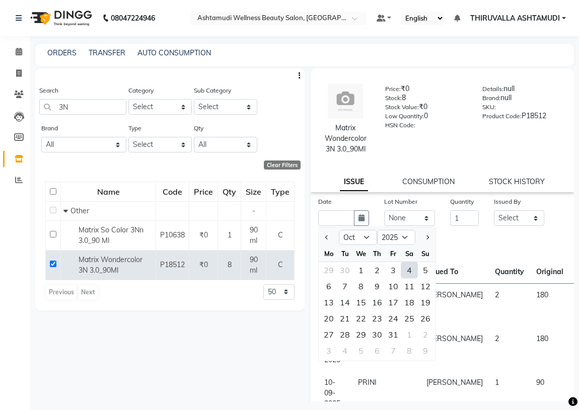
click at [410, 273] on div "4" at bounding box center [409, 270] width 16 height 16
type input "04-10-2025"
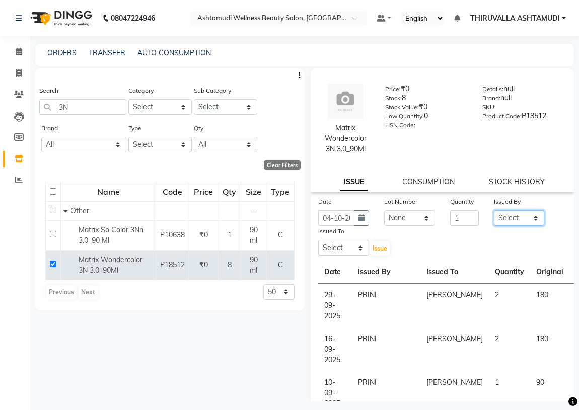
drag, startPoint x: 513, startPoint y: 217, endPoint x: 514, endPoint y: 226, distance: 9.1
click at [513, 217] on select "Select ABHIRAMI Arya Eshani GAYATHRIDEVI K C Jisna KHEM MAYA MAYA PRINI RINA RA…" at bounding box center [519, 218] width 51 height 16
select select "26995"
click at [494, 210] on select "Select ABHIRAMI Arya Eshani GAYATHRIDEVI K C Jisna KHEM MAYA MAYA PRINI RINA RA…" at bounding box center [519, 218] width 51 height 16
click at [360, 249] on select "Select ABHIRAMI Arya Eshani GAYATHRIDEVI K C Jisna KHEM MAYA MAYA PRINI RINA RA…" at bounding box center [343, 248] width 51 height 16
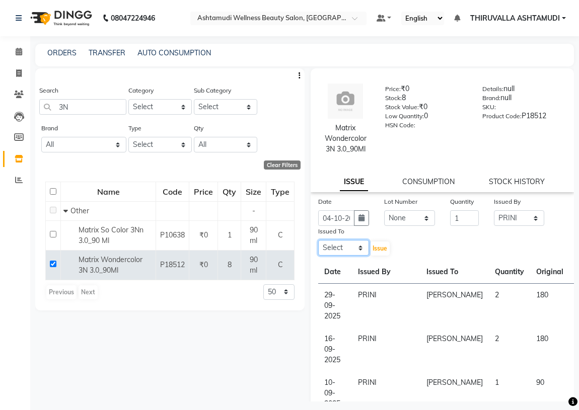
select select "42901"
click at [318, 241] on select "Select ABHIRAMI Arya Eshani GAYATHRIDEVI K C Jisna KHEM MAYA MAYA PRINI RINA RA…" at bounding box center [343, 248] width 51 height 16
click at [381, 251] on span "Issue" at bounding box center [379, 249] width 15 height 8
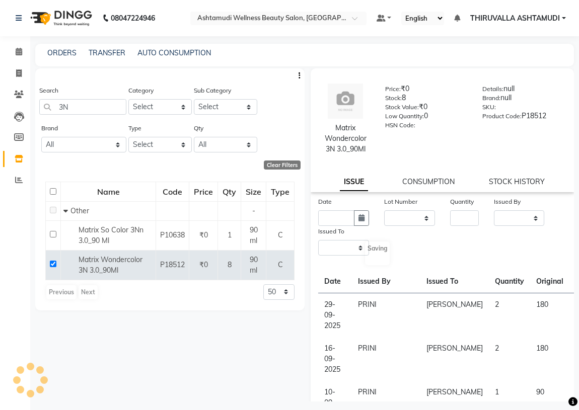
select select
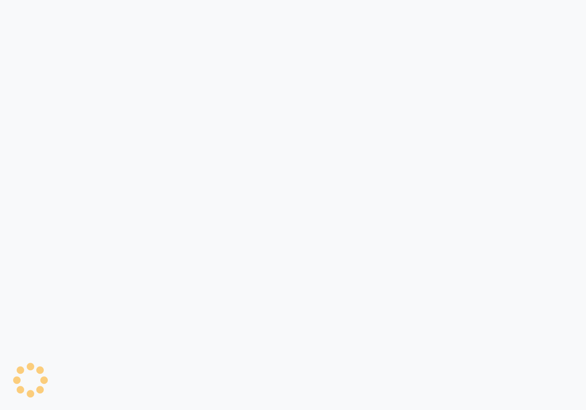
select select
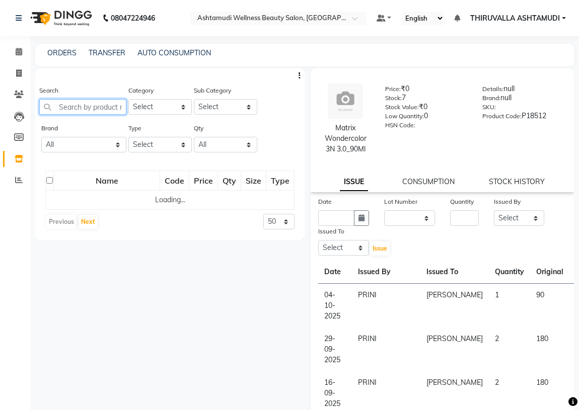
click at [102, 106] on input "text" at bounding box center [82, 107] width 87 height 16
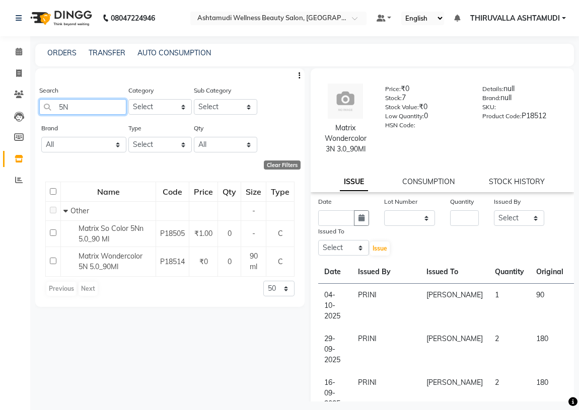
type input "5"
